Goal: Entertainment & Leisure: Consume media (video, audio)

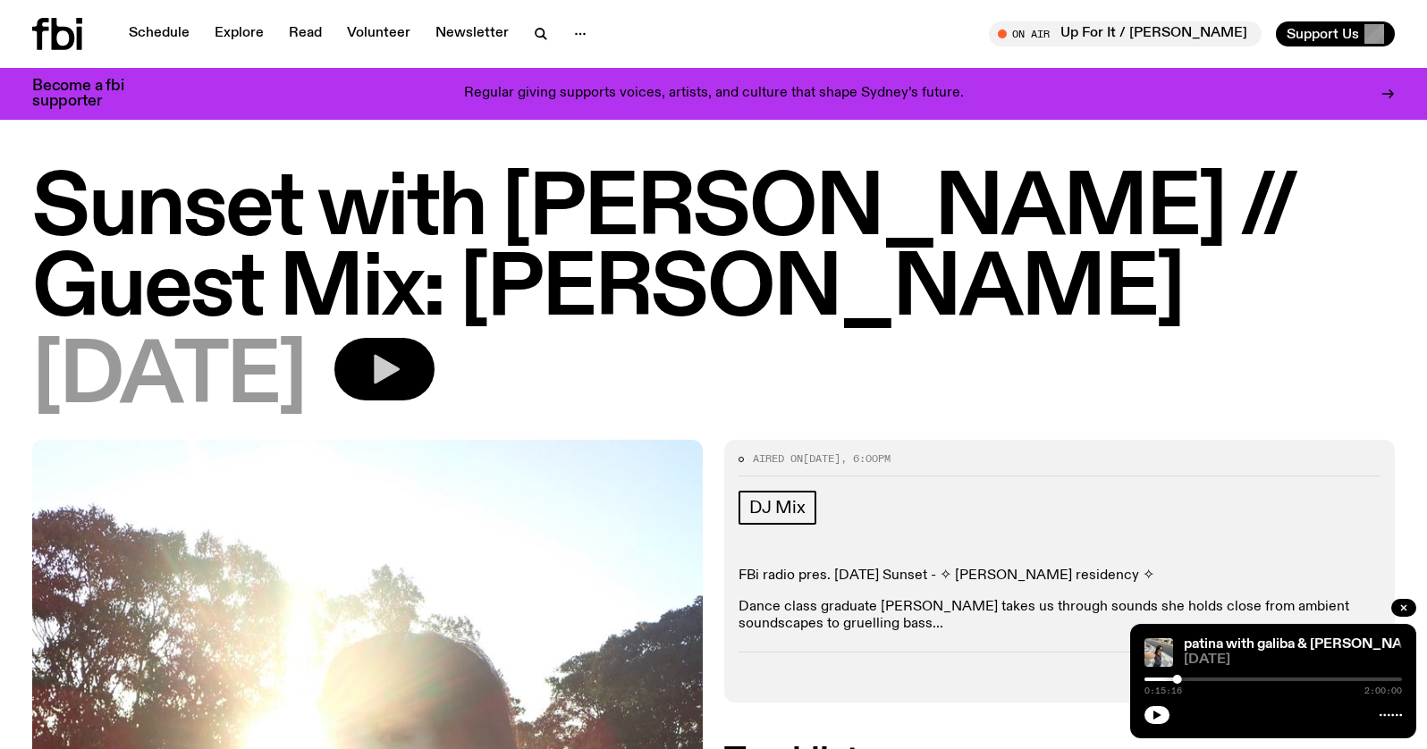
click at [415, 338] on button "button" at bounding box center [384, 369] width 100 height 63
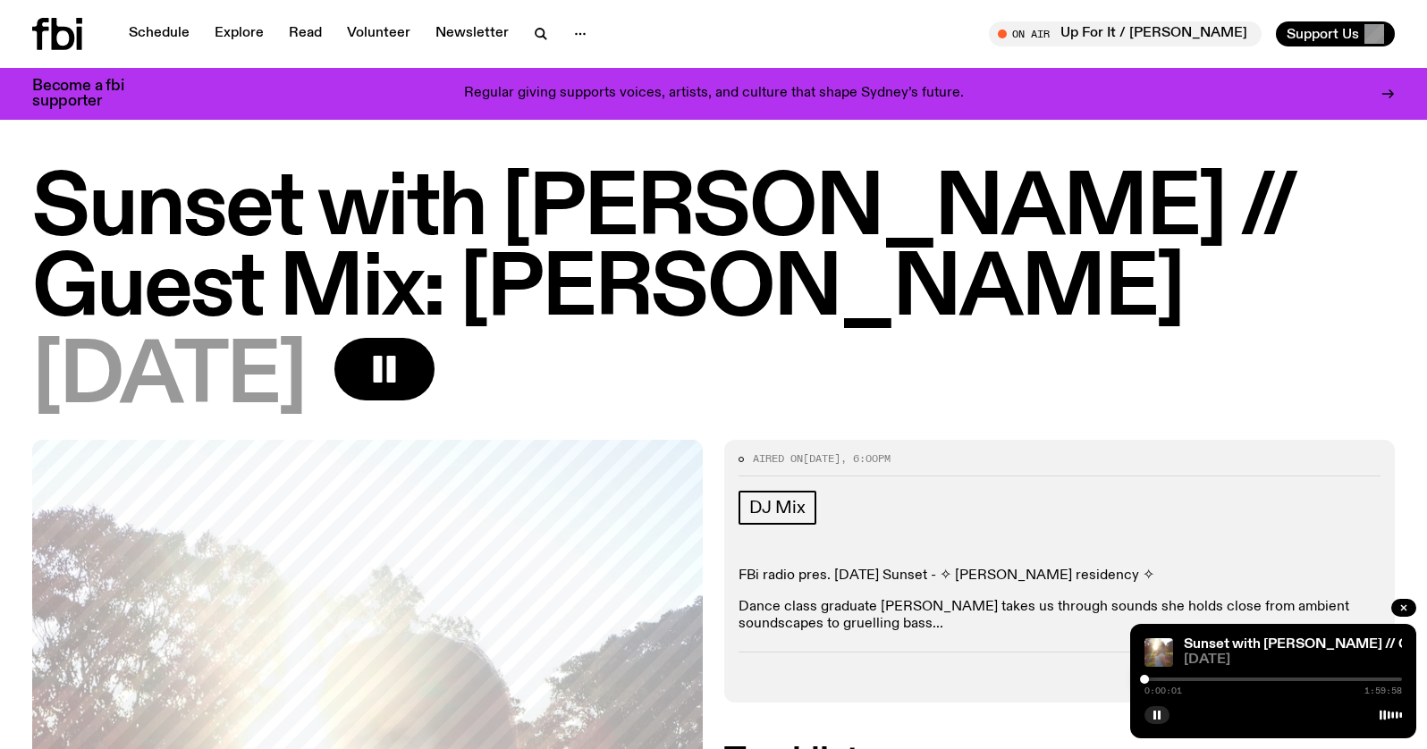
click at [751, 338] on div "[DATE]" at bounding box center [713, 378] width 1363 height 80
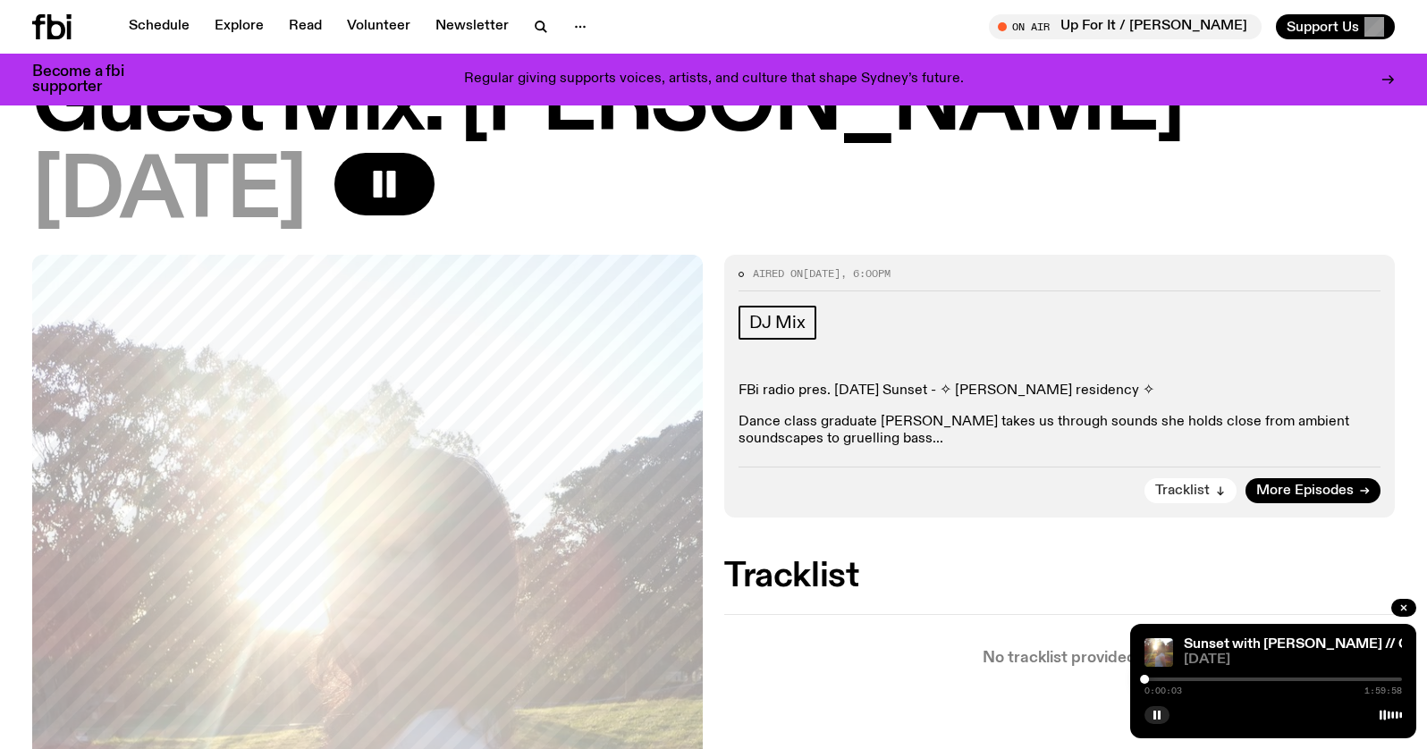
click at [1193, 485] on span "Tracklist" at bounding box center [1182, 491] width 55 height 13
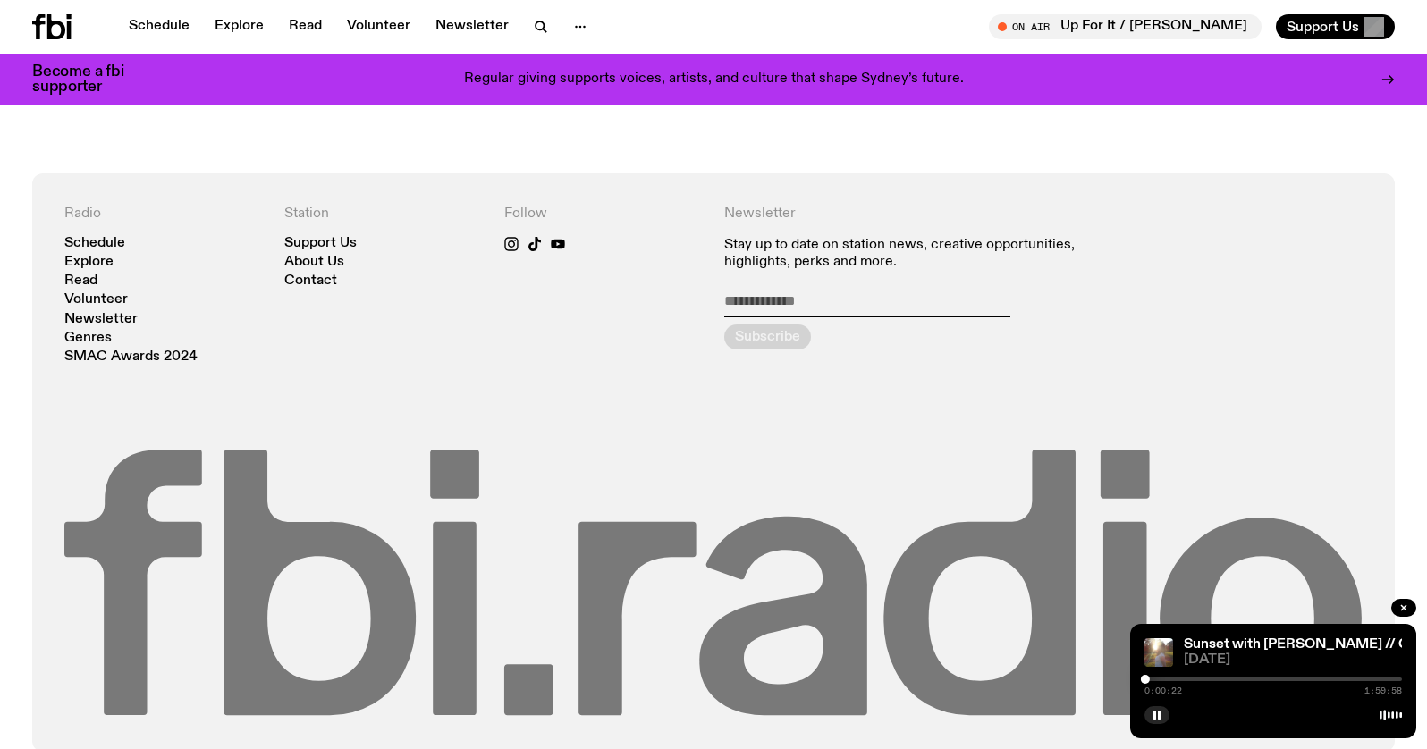
scroll to position [1240, 0]
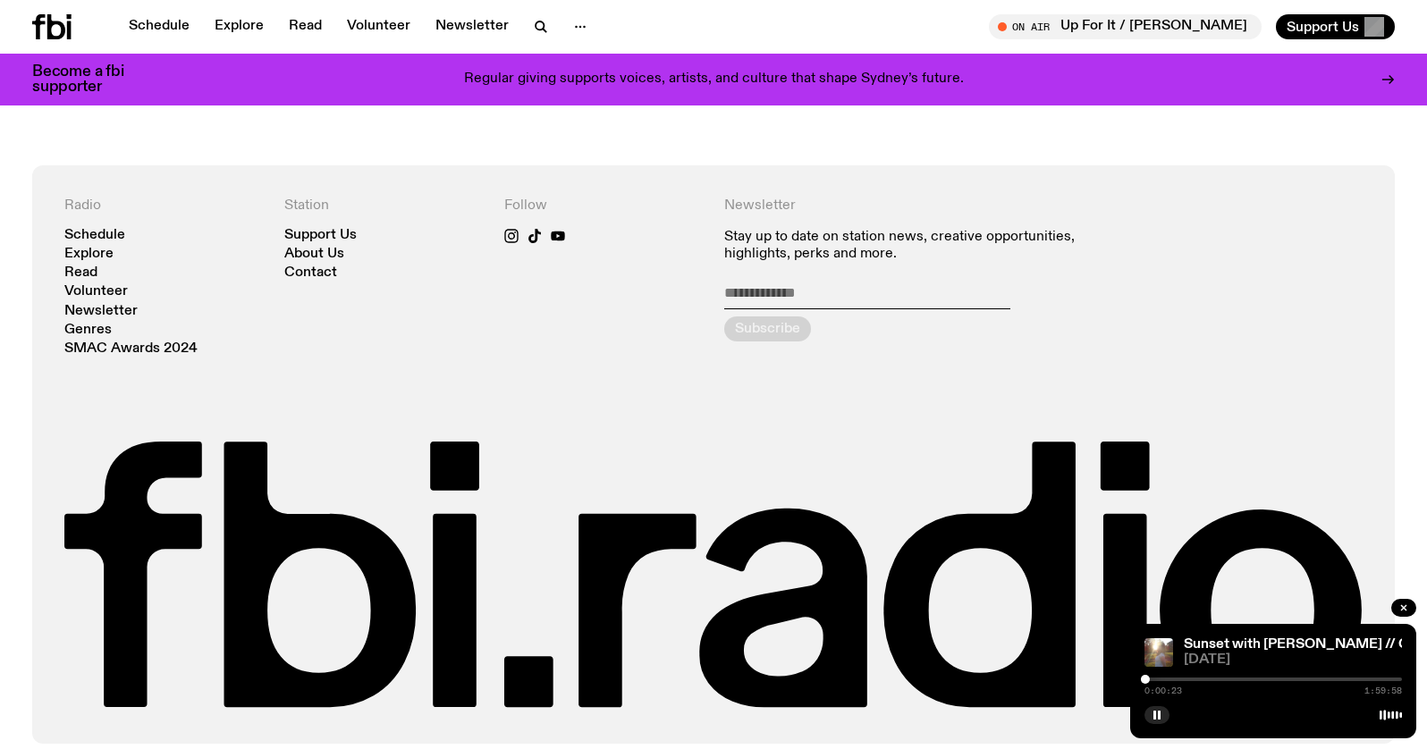
click at [1148, 681] on div "0:00:23 1:59:58" at bounding box center [1273, 684] width 258 height 21
click at [1148, 680] on div at bounding box center [1148, 679] width 9 height 9
click at [1147, 680] on div at bounding box center [1147, 679] width 9 height 9
click at [1145, 680] on div at bounding box center [1145, 679] width 9 height 9
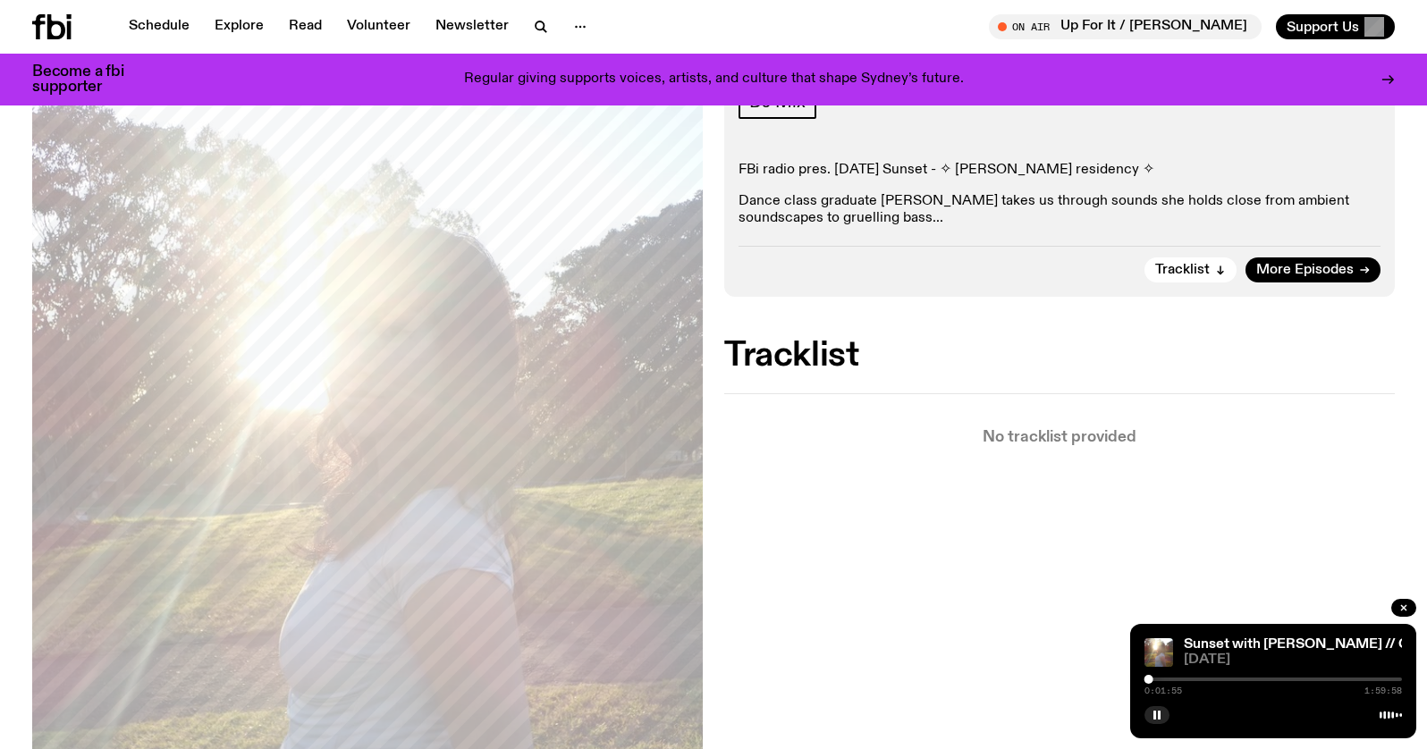
scroll to position [435, 0]
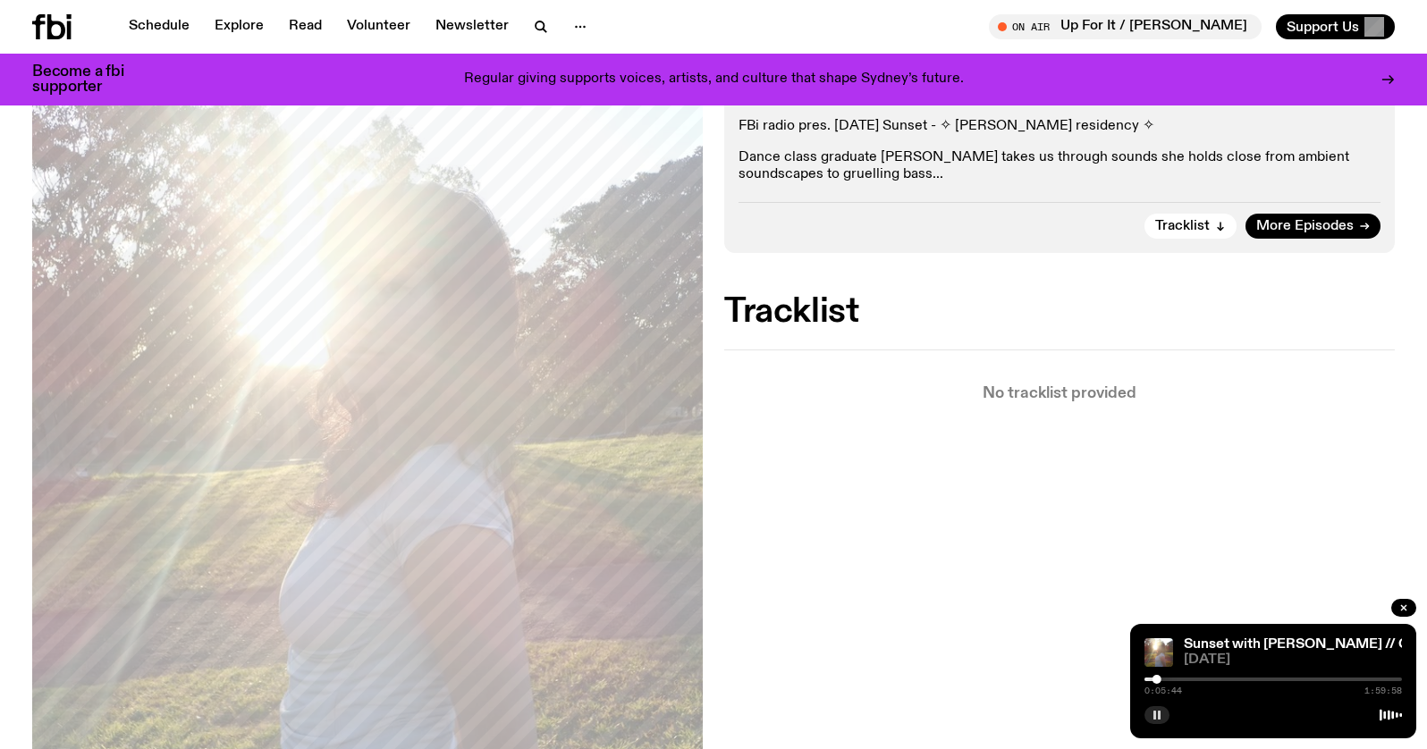
click at [1157, 722] on button "button" at bounding box center [1156, 715] width 25 height 18
